Goal: Transaction & Acquisition: Purchase product/service

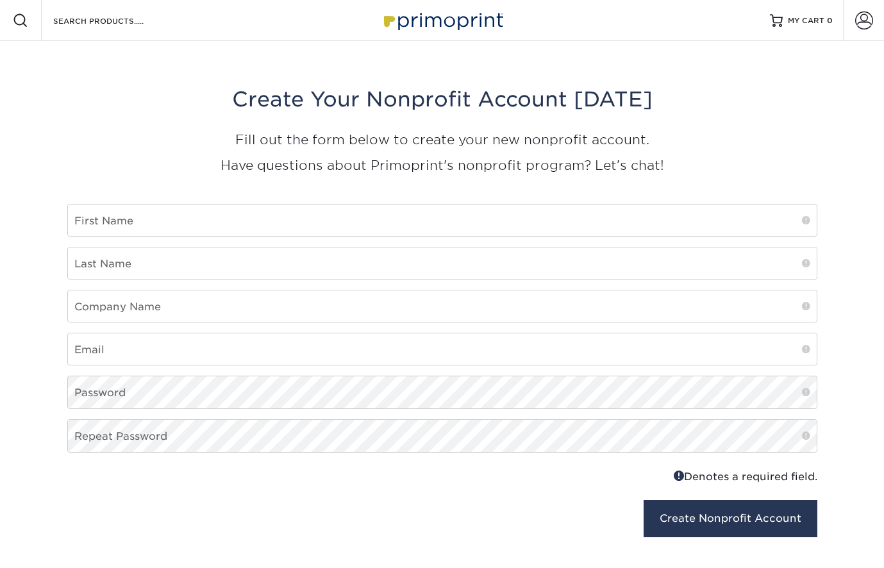
click at [435, 19] on img at bounding box center [442, 20] width 128 height 28
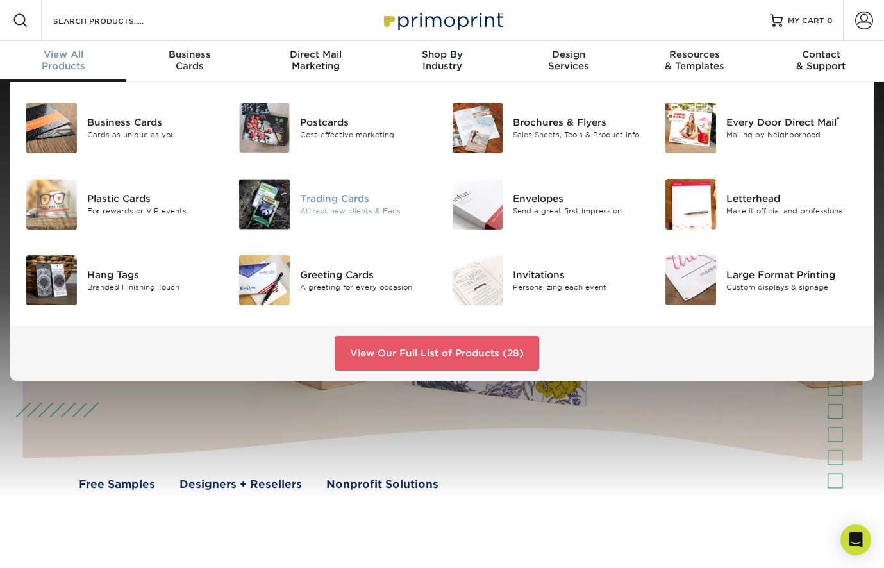
click at [324, 201] on div "Trading Cards" at bounding box center [366, 199] width 133 height 14
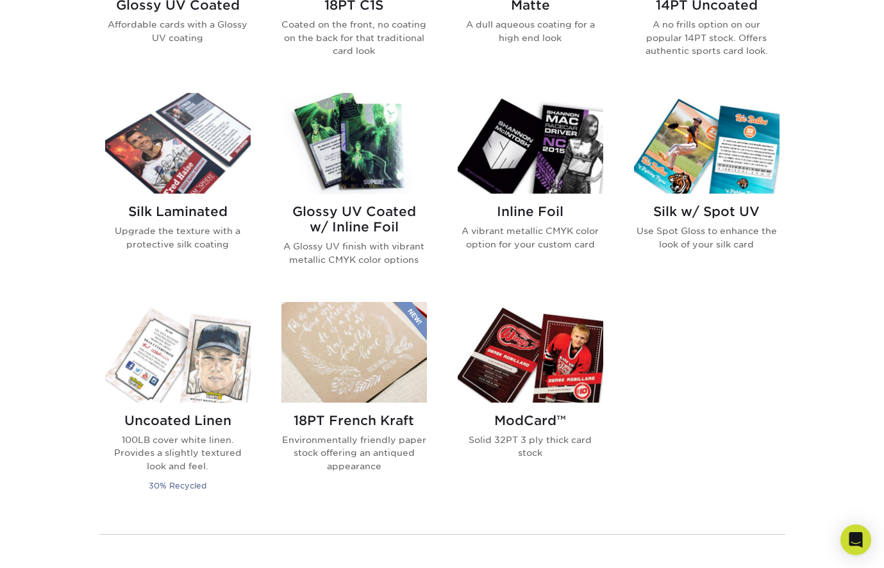
scroll to position [758, 0]
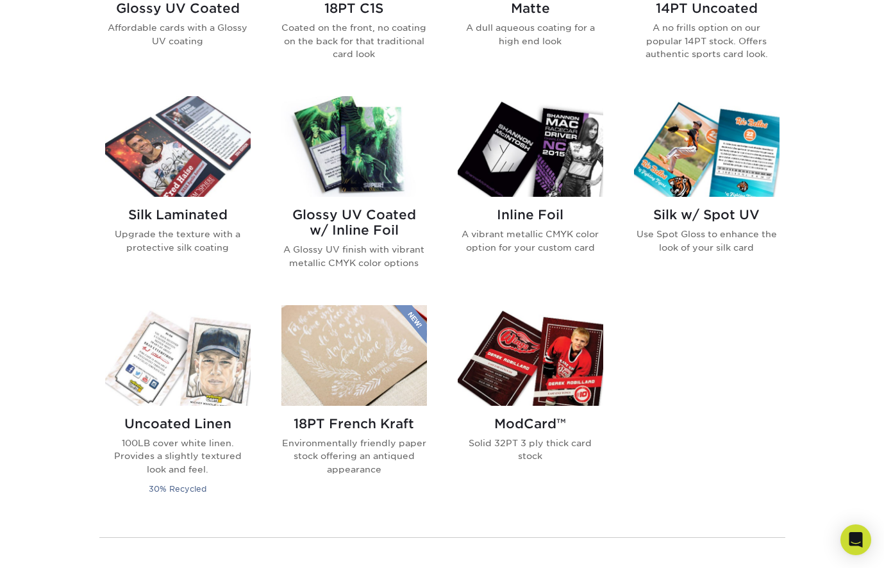
click at [122, 146] on img at bounding box center [177, 146] width 145 height 101
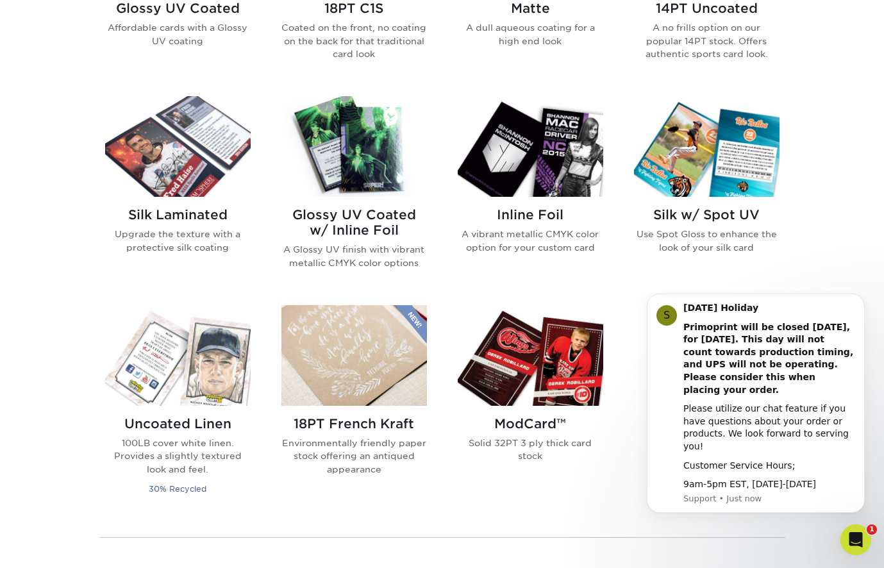
scroll to position [0, 0]
click at [524, 147] on img at bounding box center [530, 146] width 145 height 101
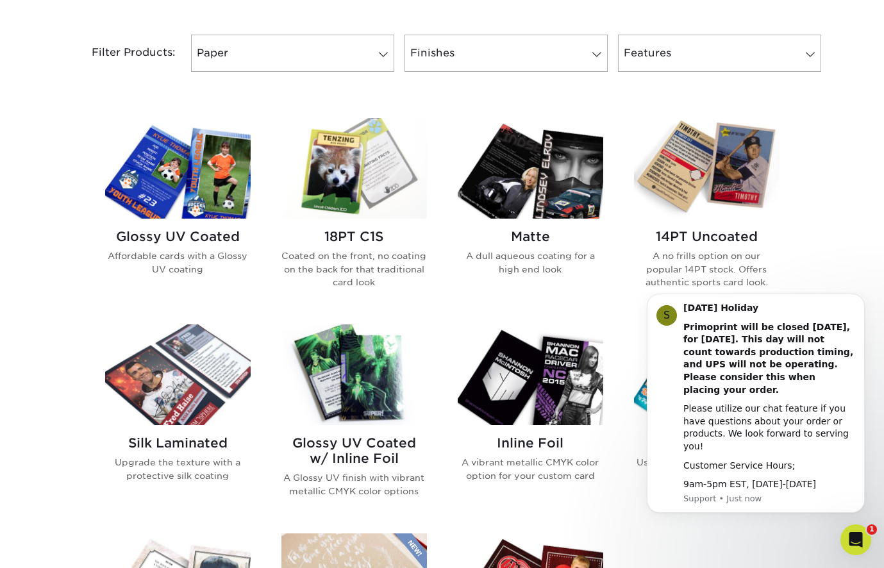
scroll to position [502, 0]
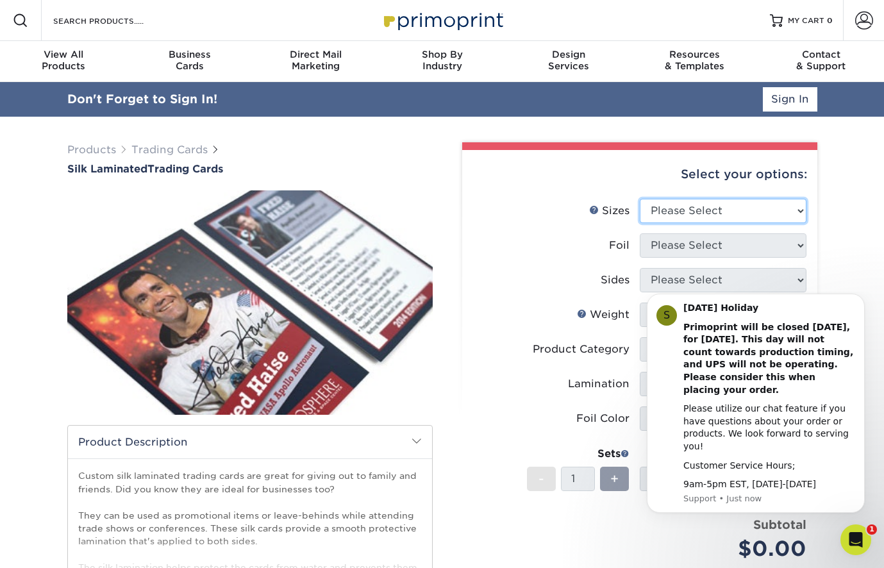
select select "2.50x3.50"
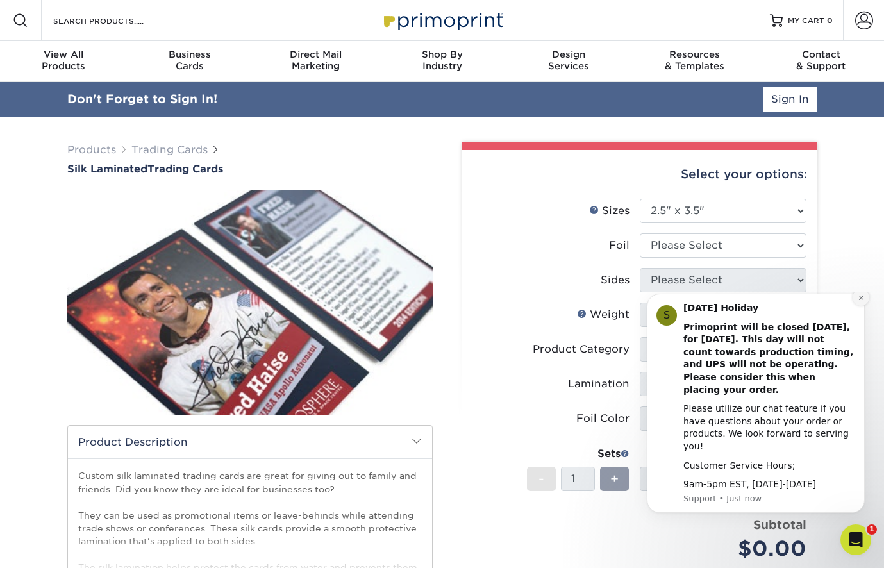
click at [861, 301] on icon "Dismiss notification" at bounding box center [860, 297] width 7 height 7
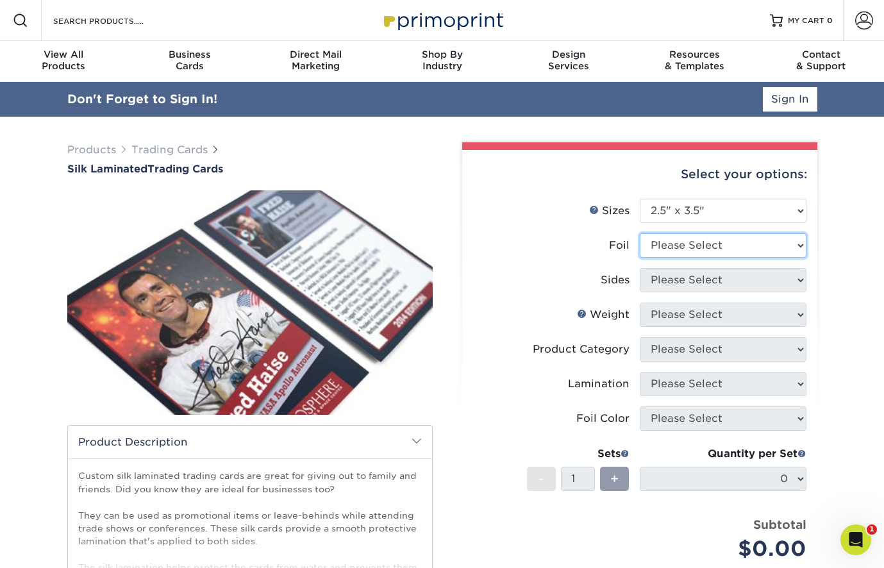
select select "1"
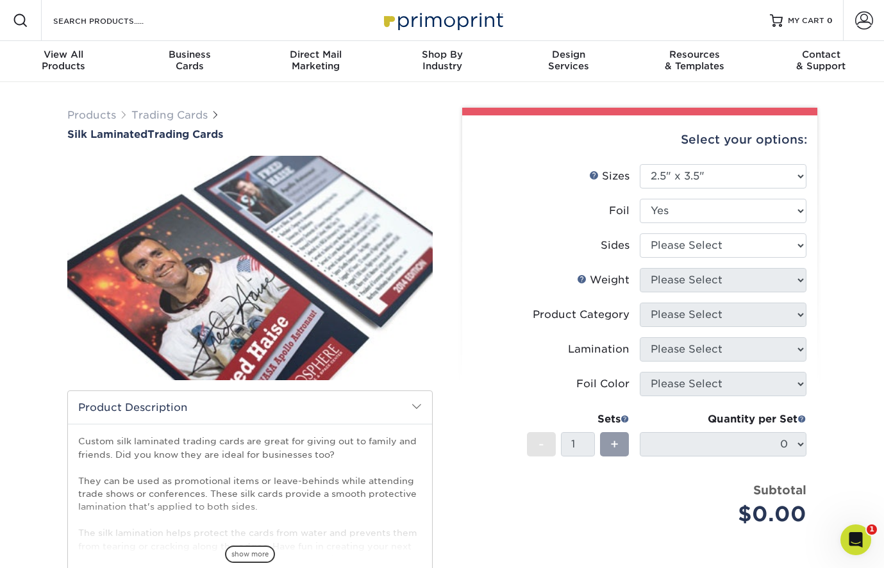
click at [468, 210] on div "Select your options: Sizes Help Sizes Please Select 2.5" x 3.5" Foil Please Sel…" at bounding box center [639, 399] width 355 height 568
